Goal: Transaction & Acquisition: Purchase product/service

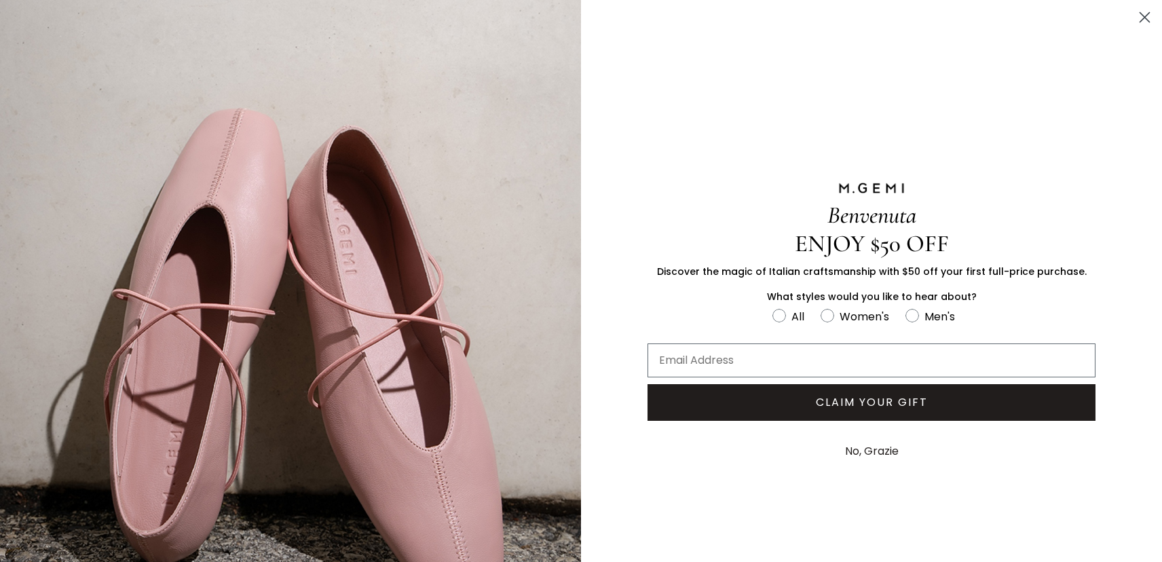
click at [1140, 18] on icon "Close dialog" at bounding box center [1145, 18] width 10 height 10
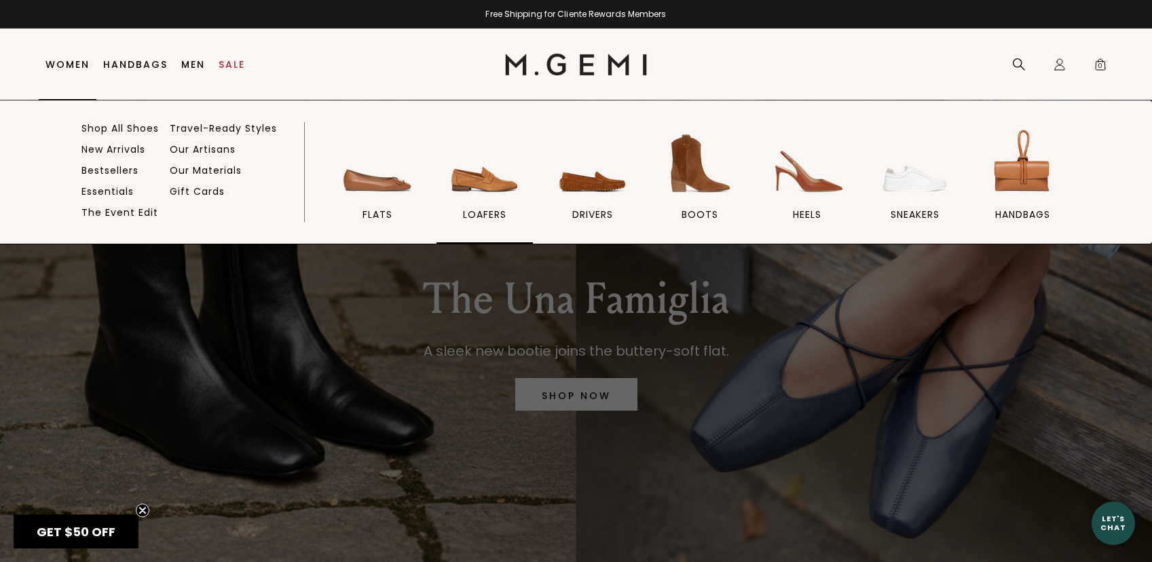
click at [476, 208] on span "loafers" at bounding box center [484, 214] width 43 height 12
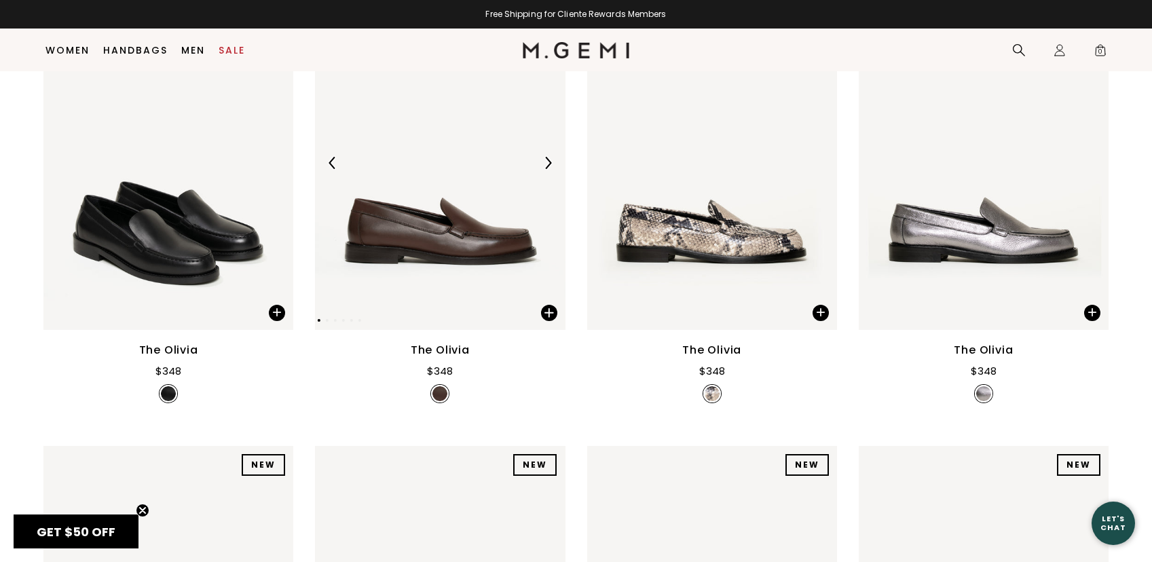
click at [409, 196] on img at bounding box center [440, 163] width 250 height 333
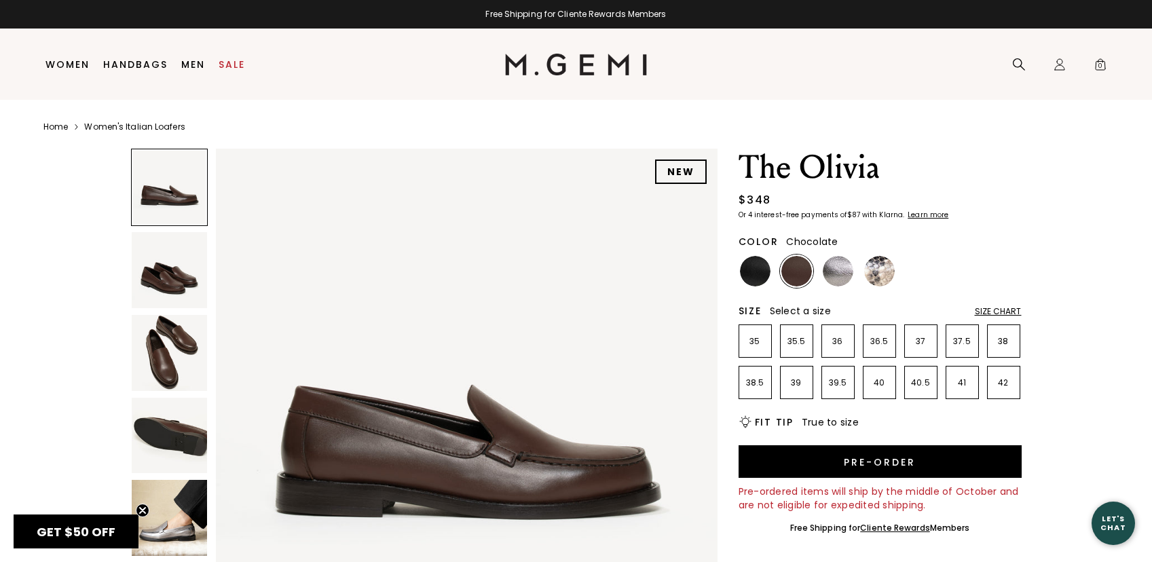
click at [147, 271] on img at bounding box center [170, 270] width 76 height 76
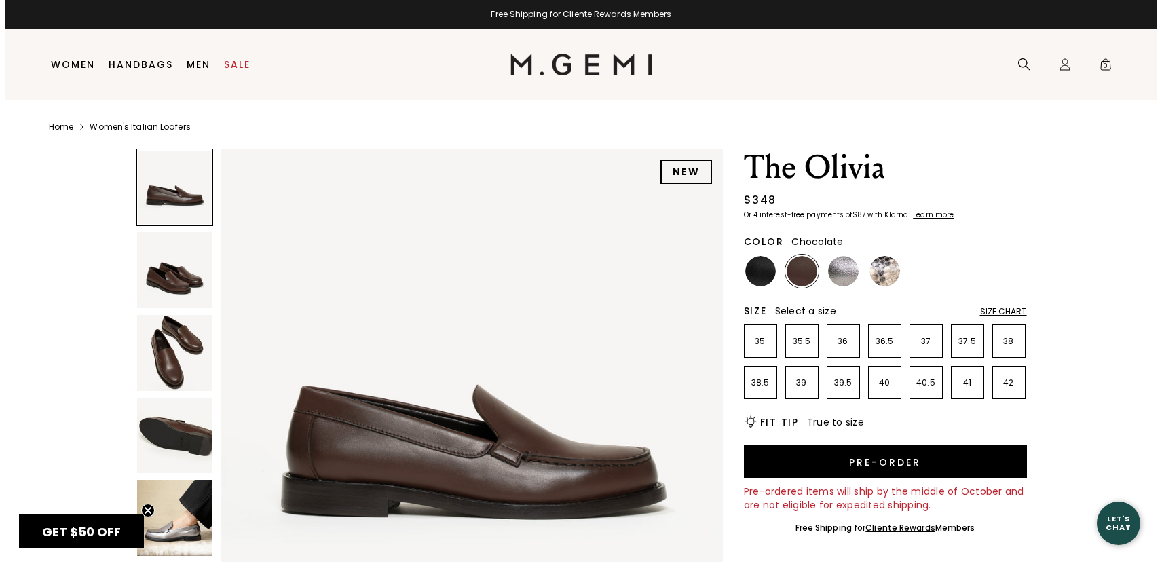
scroll to position [504, 0]
